Goal: Information Seeking & Learning: Learn about a topic

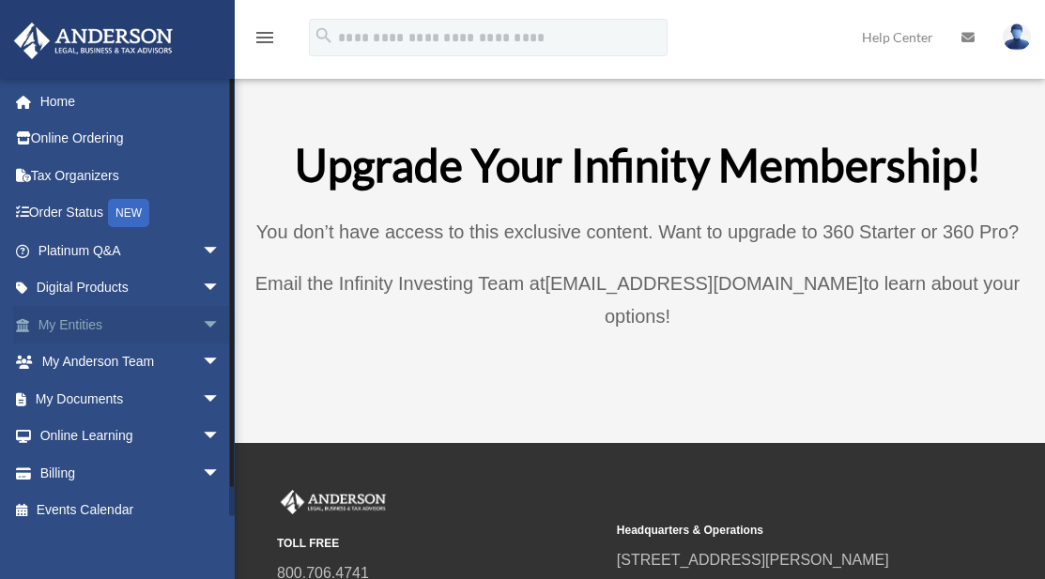
click at [202, 323] on span "arrow_drop_down" at bounding box center [221, 325] width 38 height 38
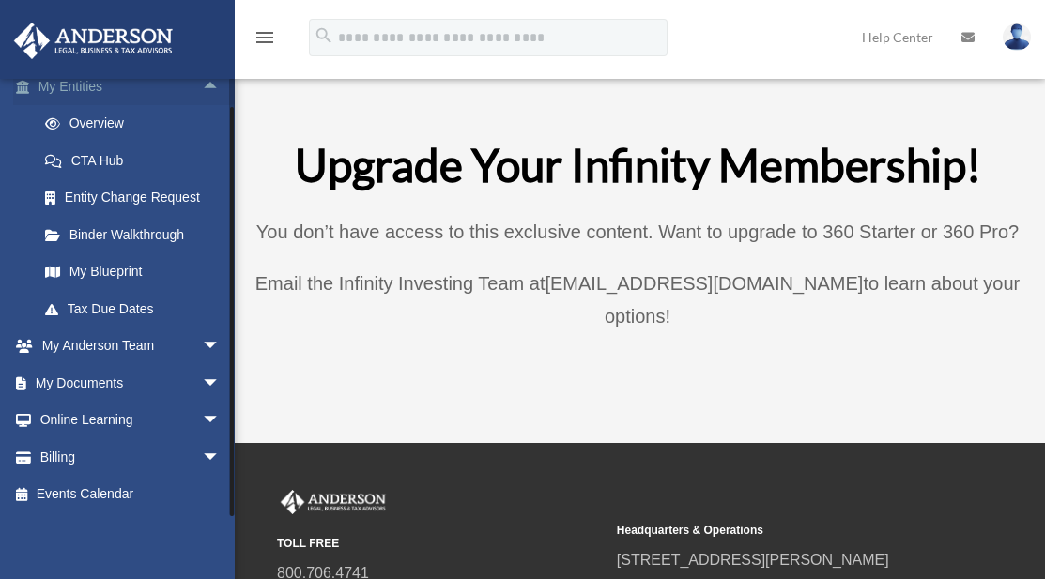
scroll to position [238, 0]
click at [202, 341] on span "arrow_drop_down" at bounding box center [221, 347] width 38 height 38
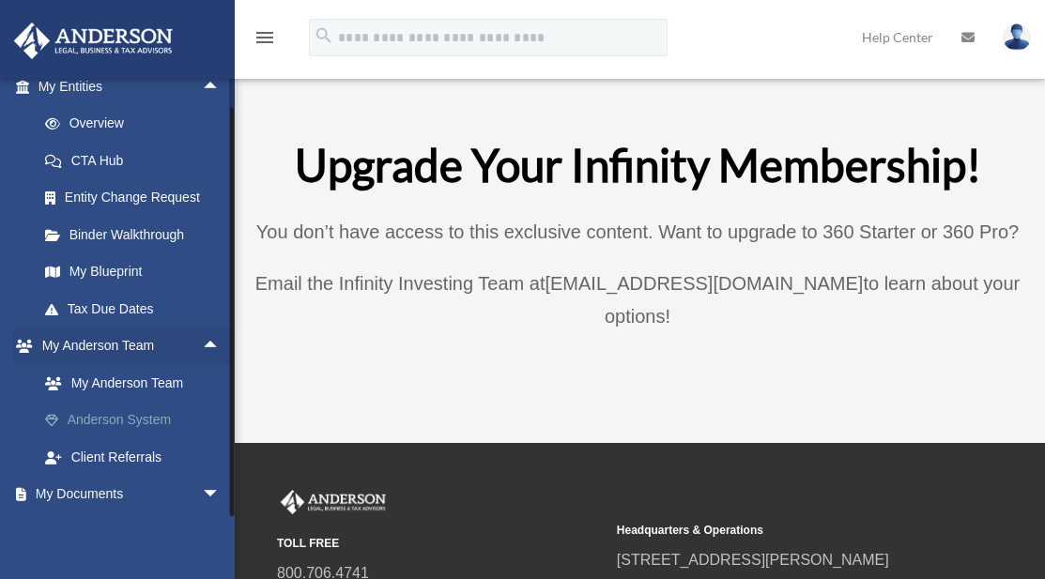
click at [159, 416] on link "Anderson System" at bounding box center [137, 421] width 222 height 38
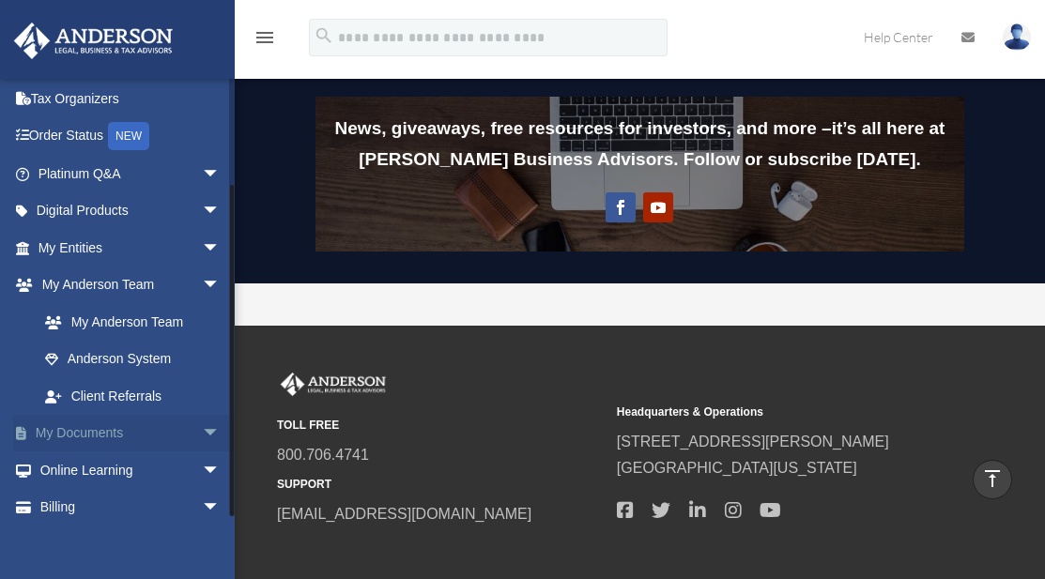
scroll to position [128, 0]
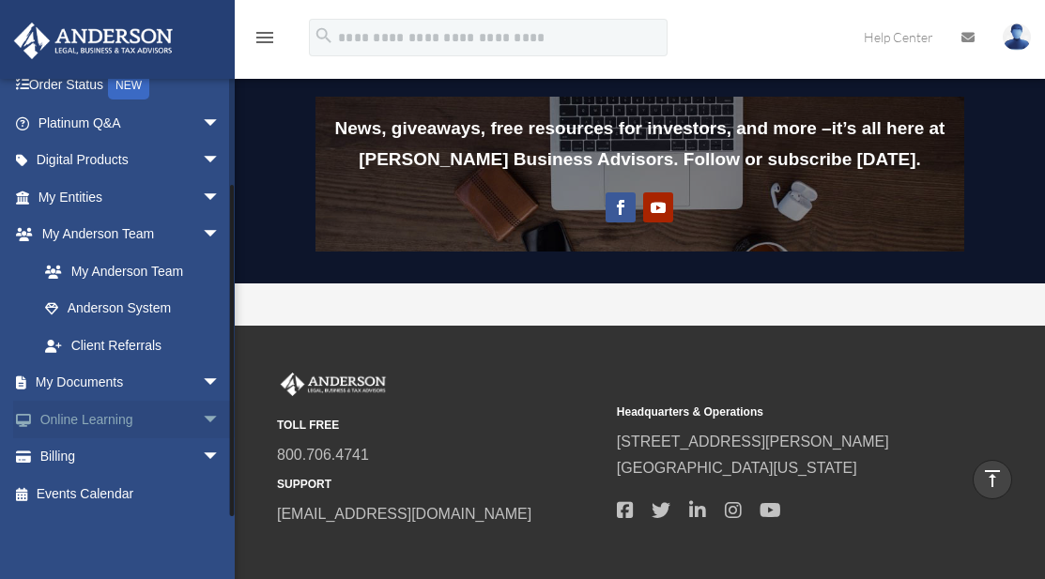
click at [174, 411] on link "Online Learning arrow_drop_down" at bounding box center [131, 420] width 236 height 38
